Goal: Check status: Check status

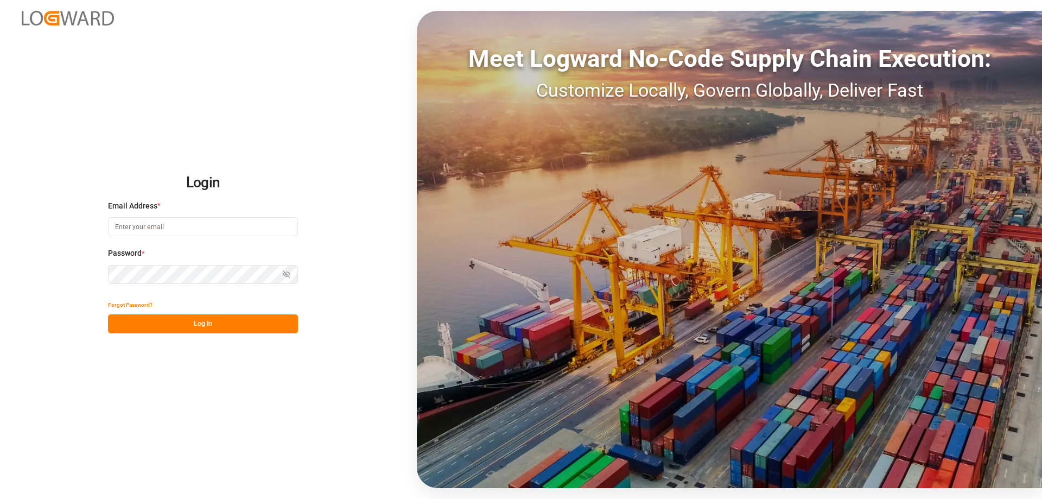
type input "[EMAIL_ADDRESS][PERSON_NAME][DOMAIN_NAME]"
click at [198, 329] on button "Log In" at bounding box center [203, 323] width 190 height 19
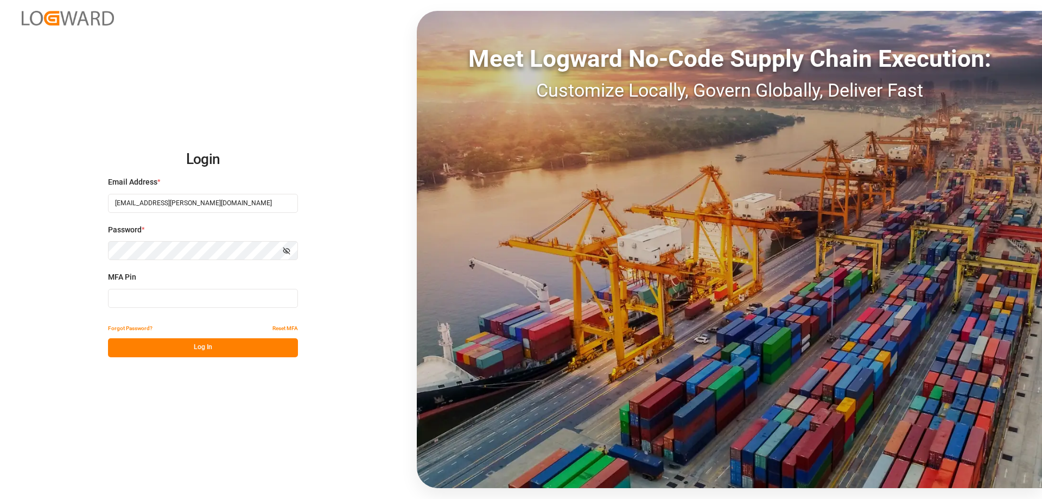
click at [143, 299] on input at bounding box center [203, 298] width 190 height 19
type input "910377"
click at [170, 350] on button "Log In" at bounding box center [203, 347] width 190 height 19
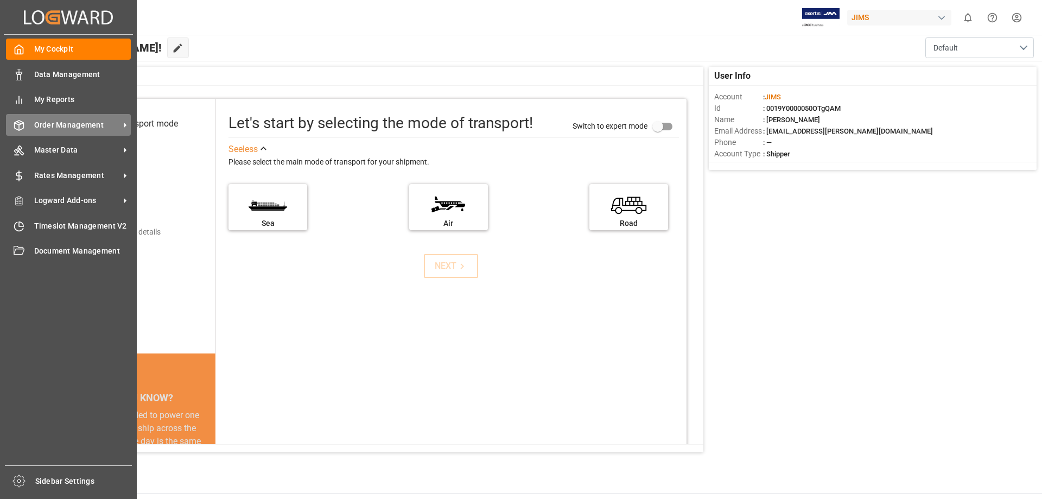
click at [53, 123] on span "Order Management" at bounding box center [77, 124] width 86 height 11
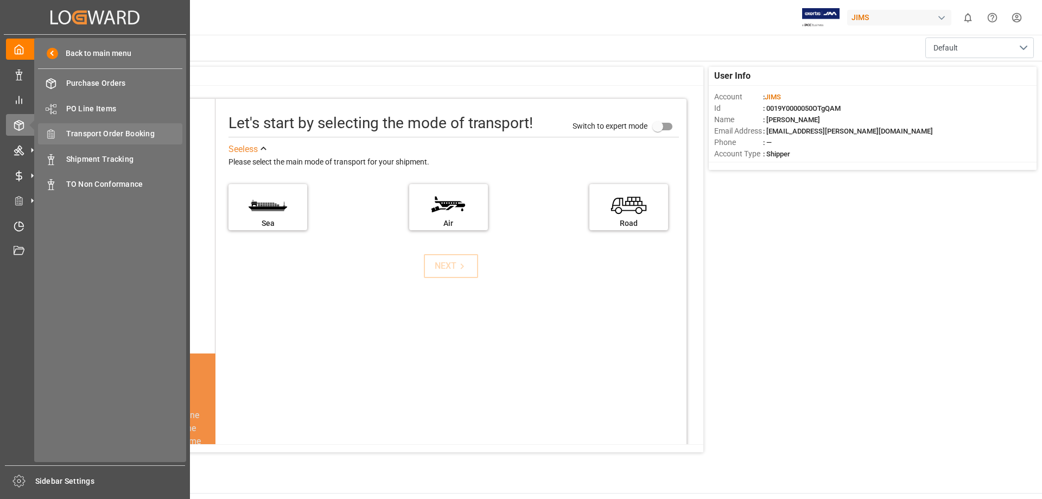
click at [153, 128] on span "Transport Order Booking" at bounding box center [124, 133] width 117 height 11
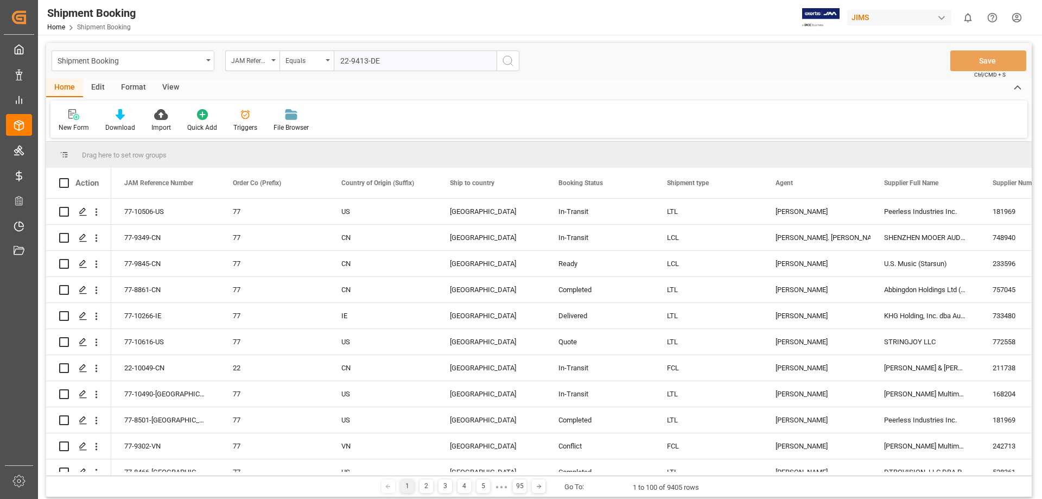
type input "22-9413-DE"
click at [508, 61] on icon "search button" at bounding box center [508, 60] width 13 height 13
